Goal: Transaction & Acquisition: Purchase product/service

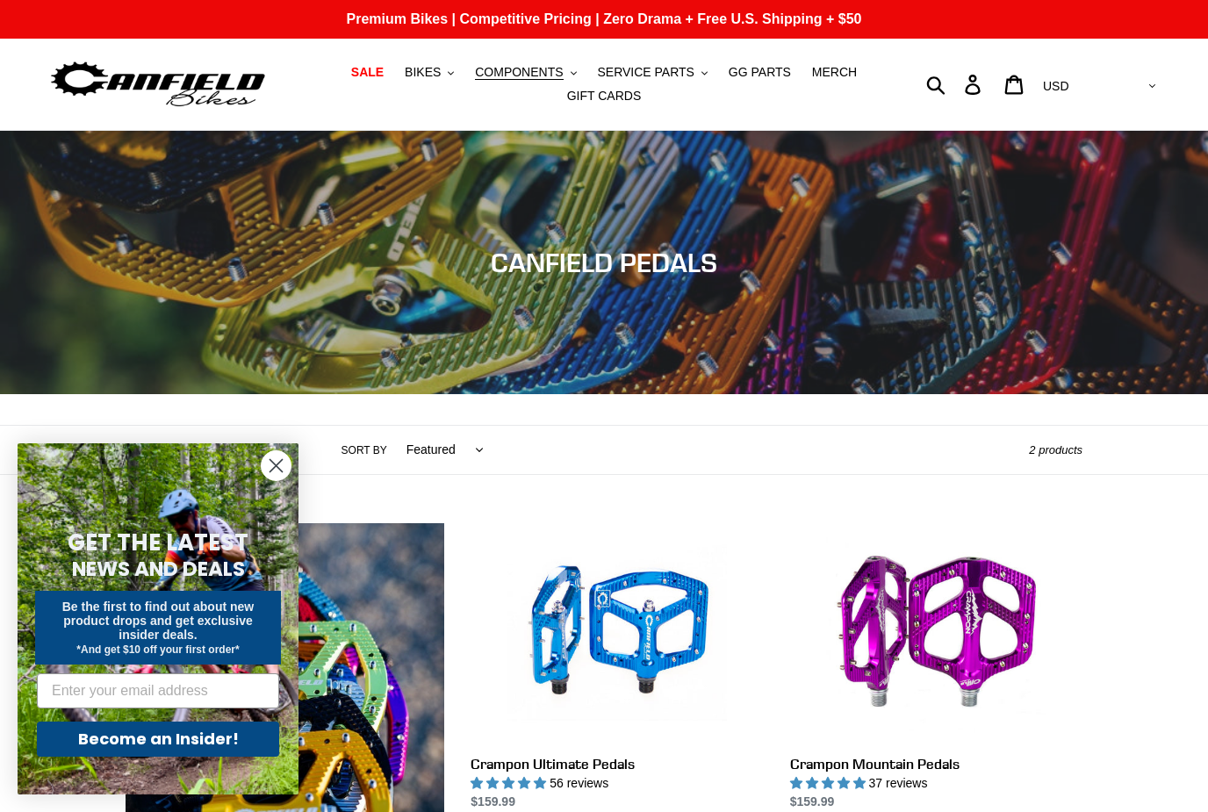
click at [684, 66] on span "SERVICE PARTS" at bounding box center [645, 72] width 97 height 15
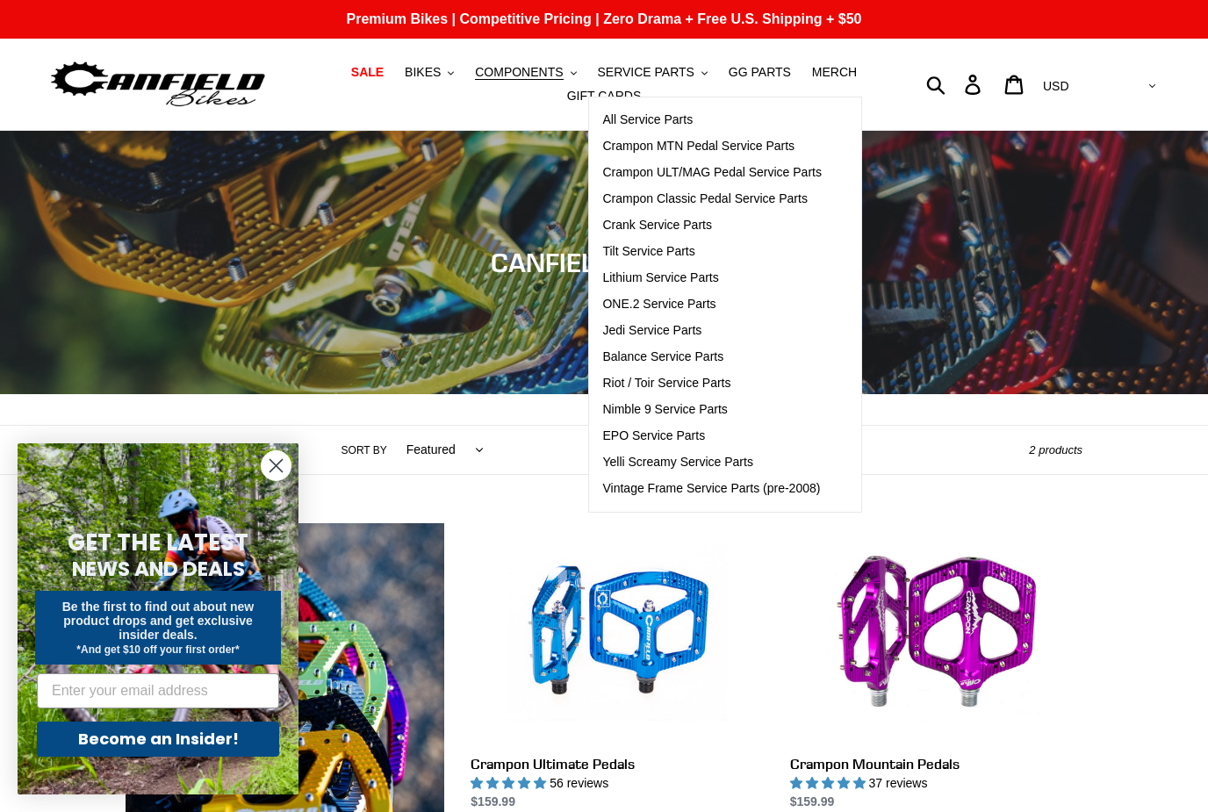
click at [787, 174] on span "Crampon ULT/MAG Pedal Service Parts" at bounding box center [711, 172] width 219 height 15
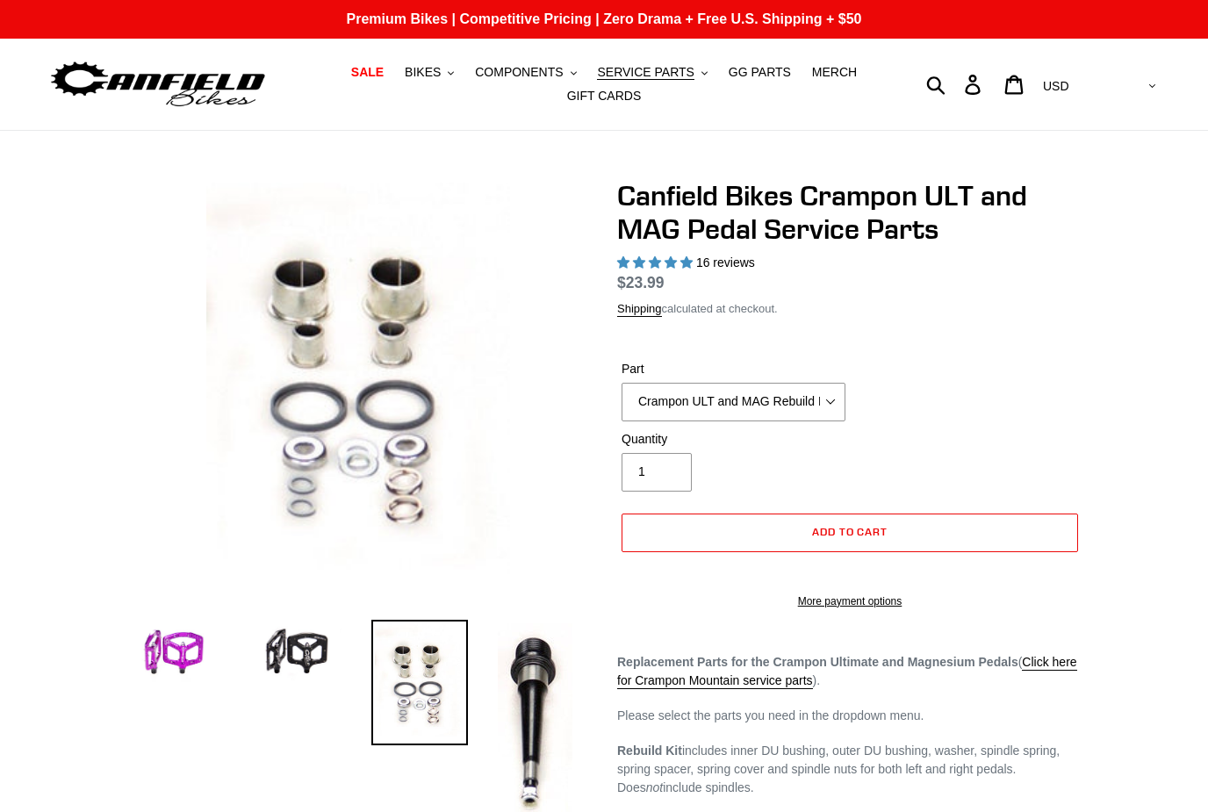
select select "highest-rating"
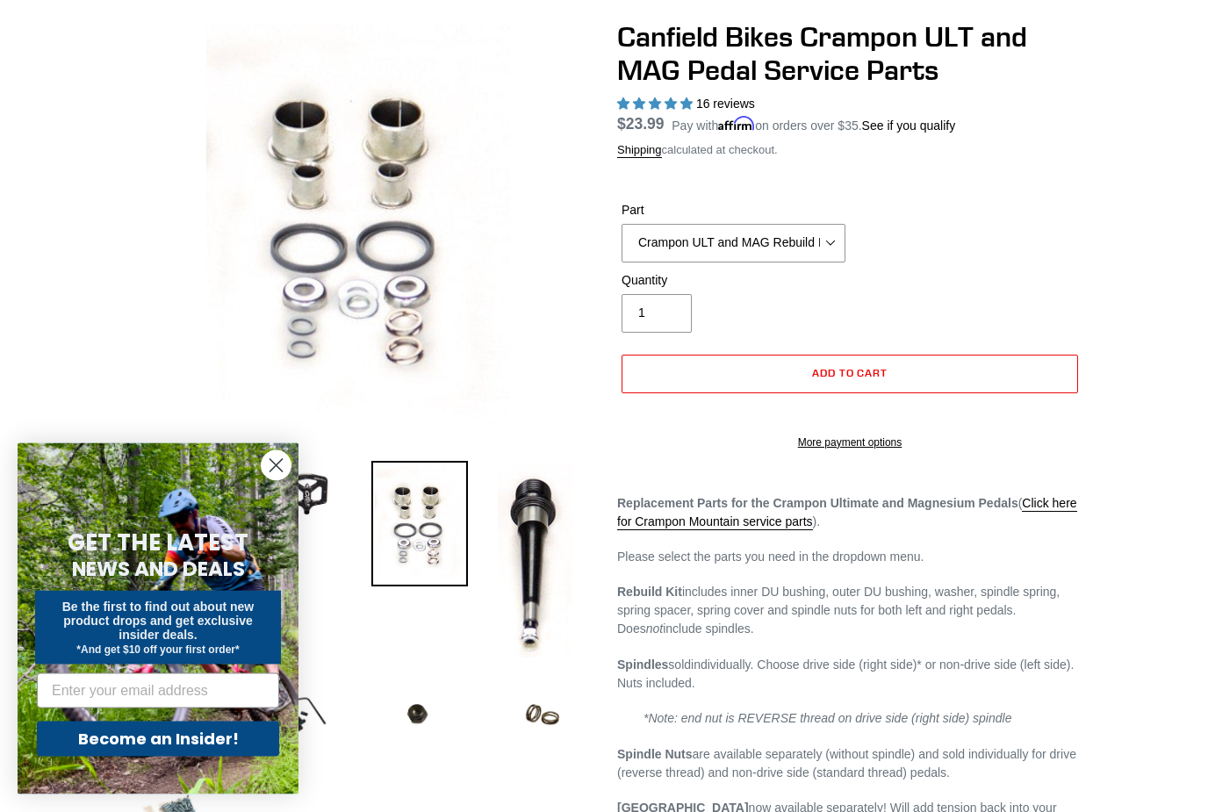
scroll to position [160, 0]
click at [279, 480] on circle "Close dialog" at bounding box center [276, 465] width 29 height 29
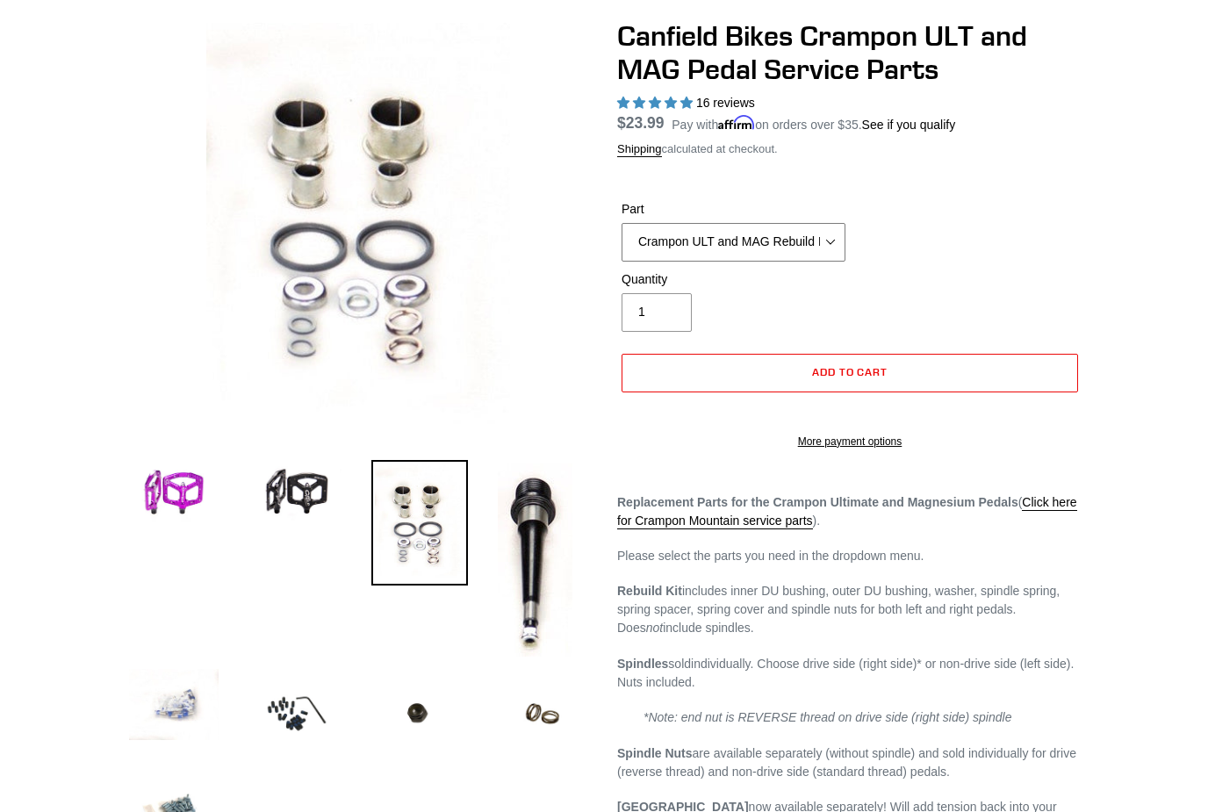
click at [822, 240] on select "Crampon ULT and MAG Rebuild Kit Crampon ULT and MAG 4mm x 8mm Pin Kit - Silver …" at bounding box center [733, 242] width 224 height 39
click at [825, 234] on select "Crampon ULT and MAG Rebuild Kit Crampon ULT and MAG 4mm x 8mm Pin Kit - Silver …" at bounding box center [733, 242] width 224 height 39
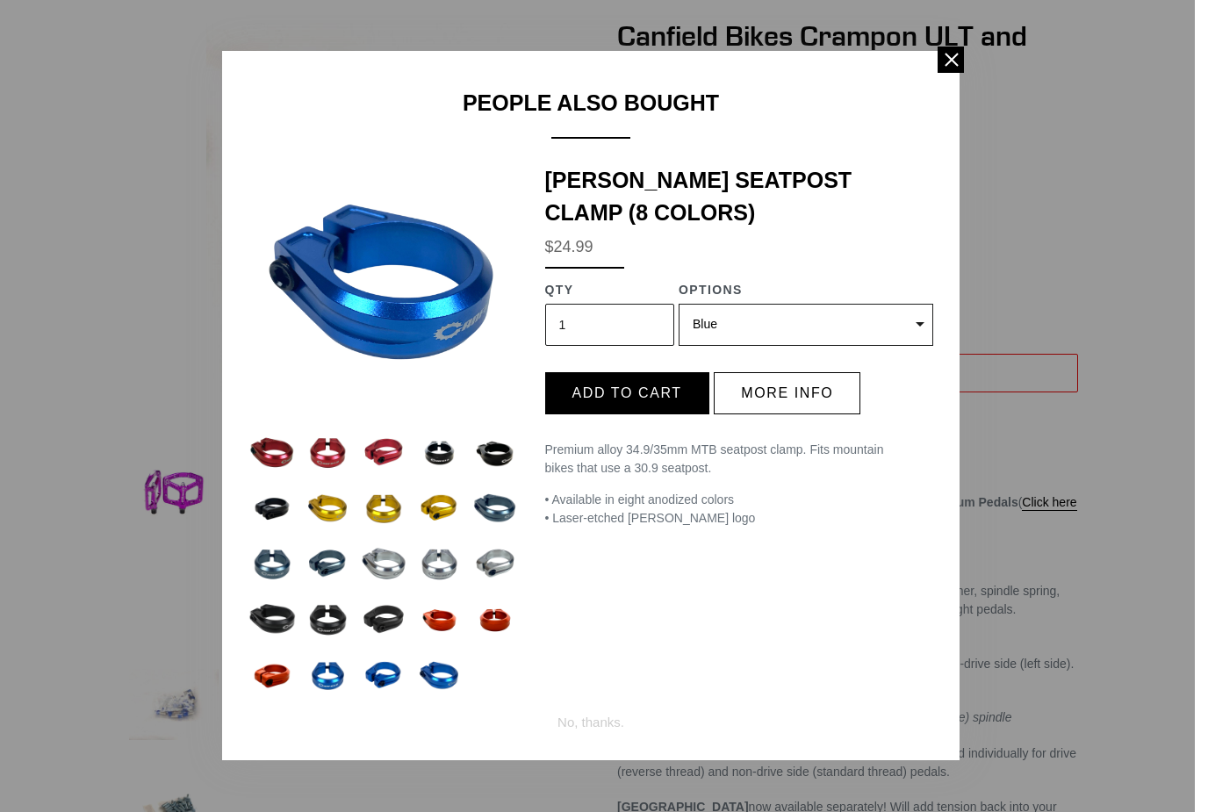
click at [948, 59] on span at bounding box center [950, 60] width 26 height 26
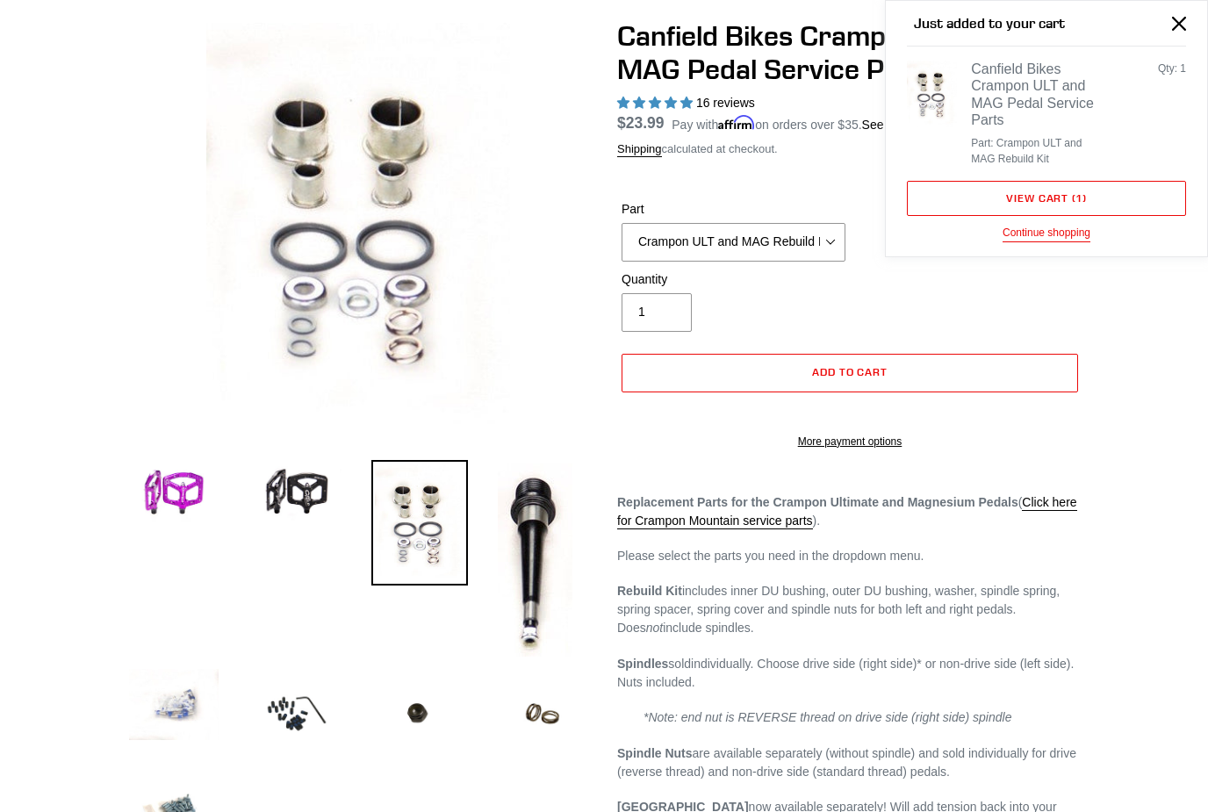
click at [1029, 195] on link "View cart ( 1 )" at bounding box center [1046, 198] width 279 height 35
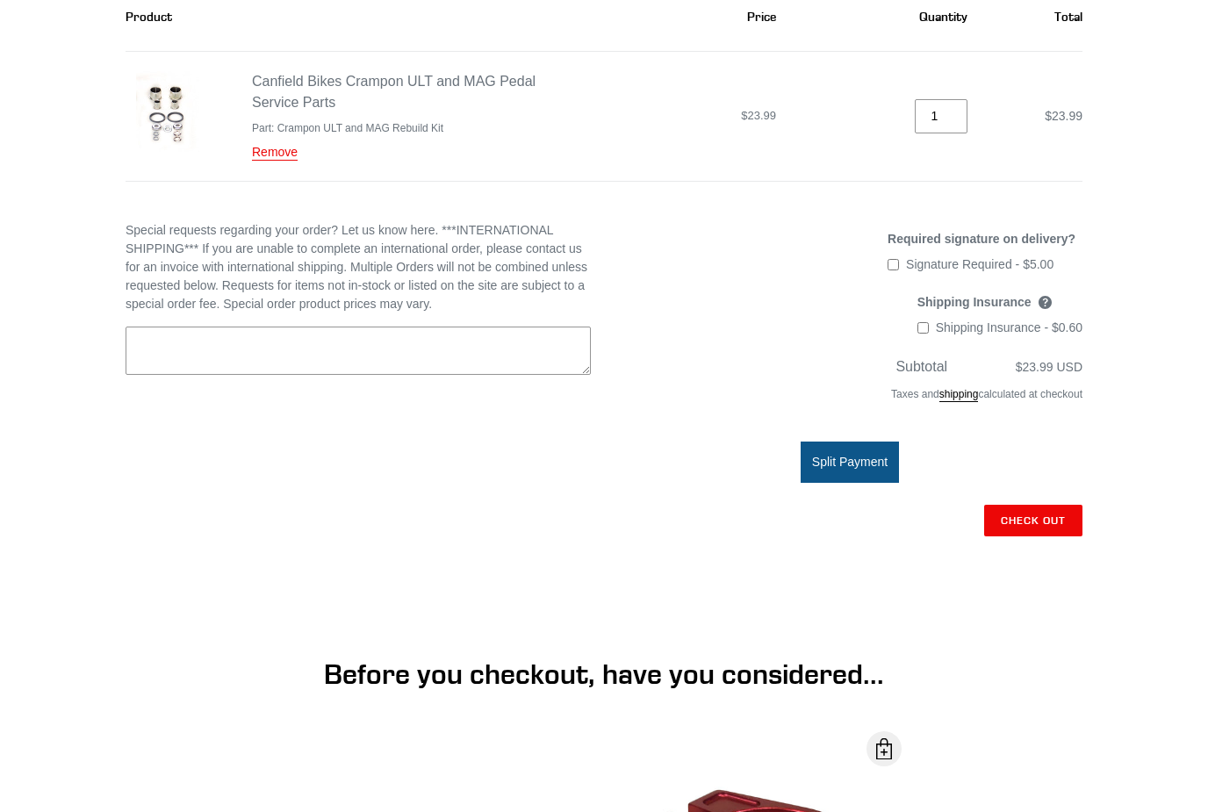
scroll to position [285, 0]
